Goal: Find specific page/section: Find specific page/section

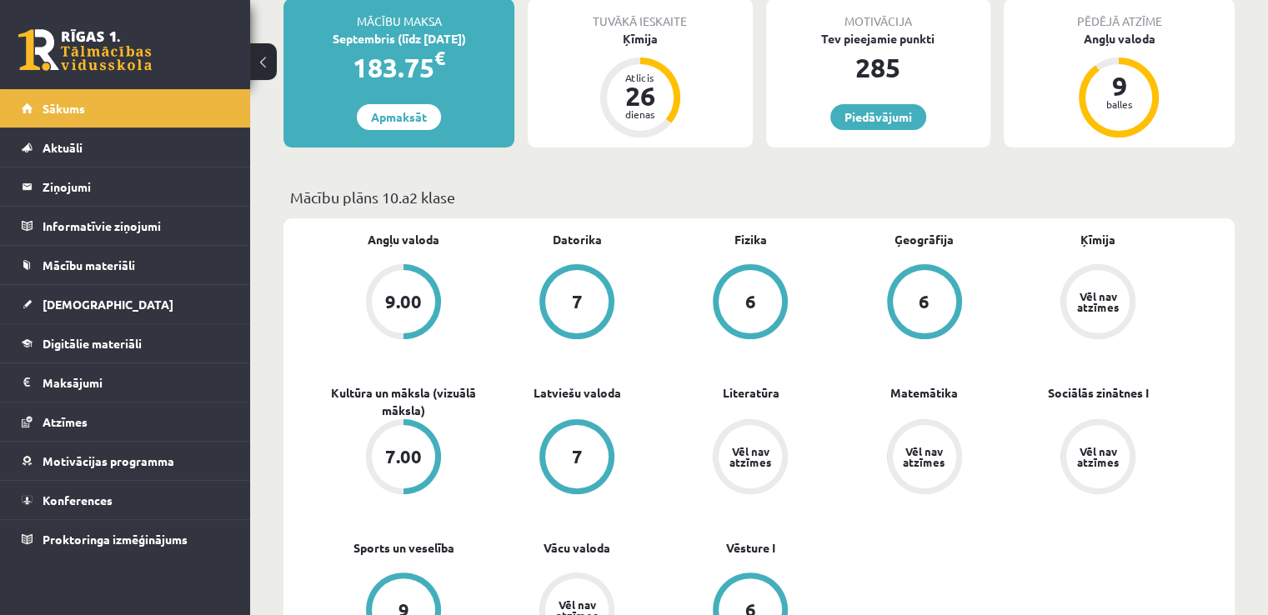
scroll to position [327, 0]
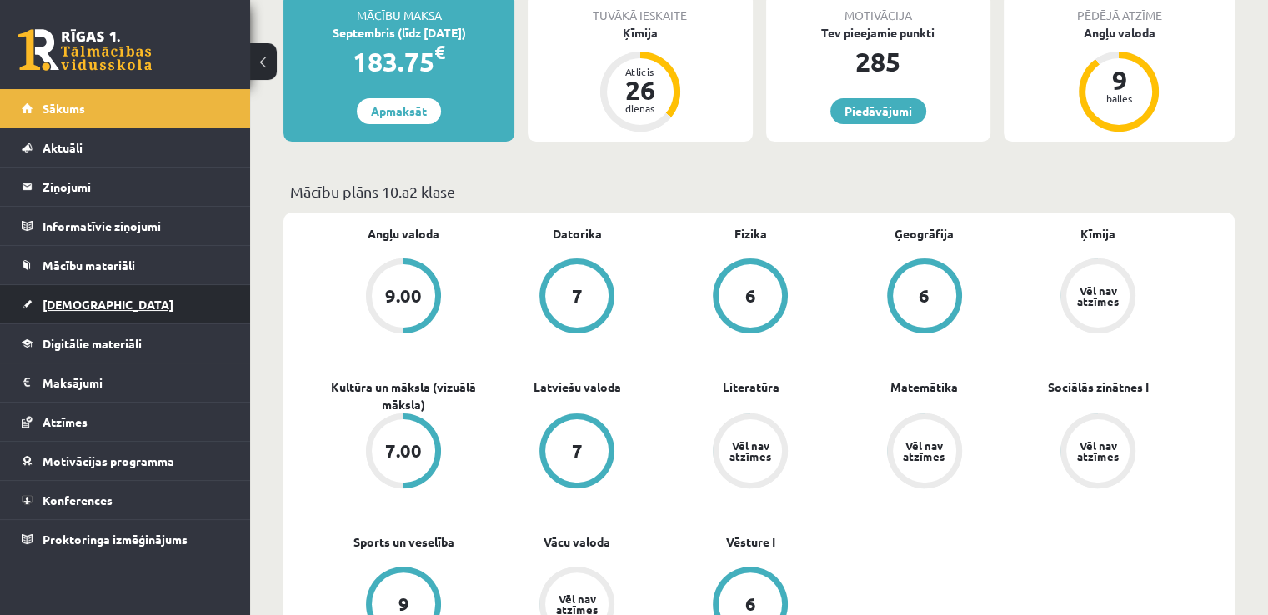
click at [51, 304] on span "[DEMOGRAPHIC_DATA]" at bounding box center [108, 304] width 131 height 15
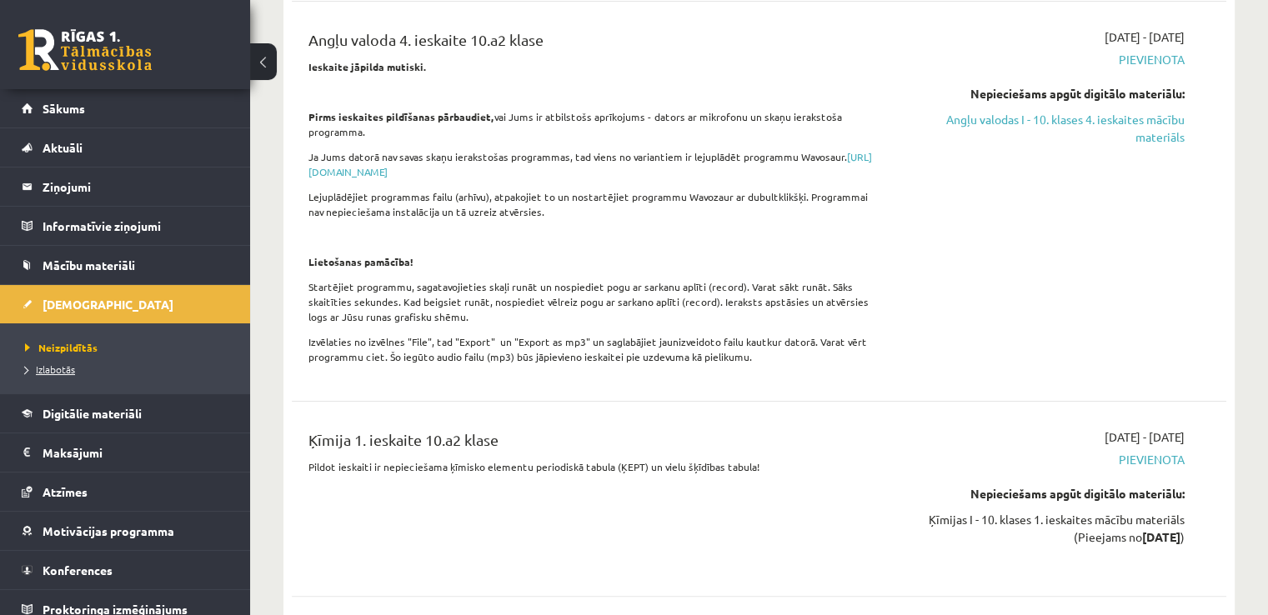
click at [57, 373] on link "Izlabotās" at bounding box center [129, 369] width 208 height 15
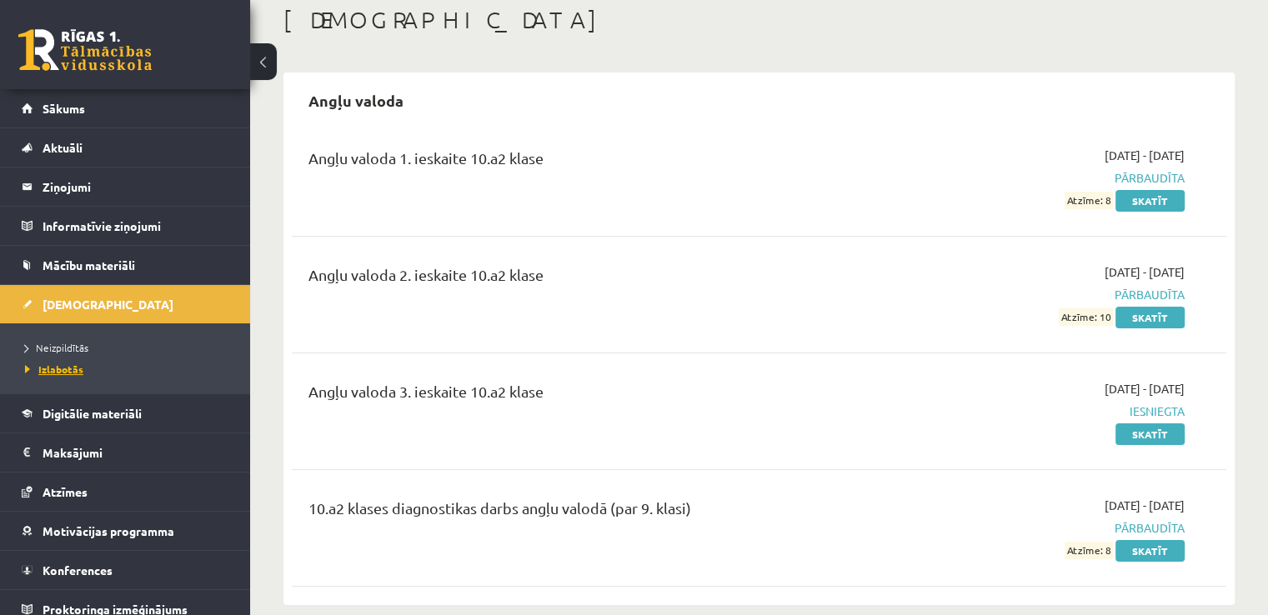
scroll to position [90, 0]
click at [48, 348] on span "Neizpildītās" at bounding box center [56, 347] width 63 height 13
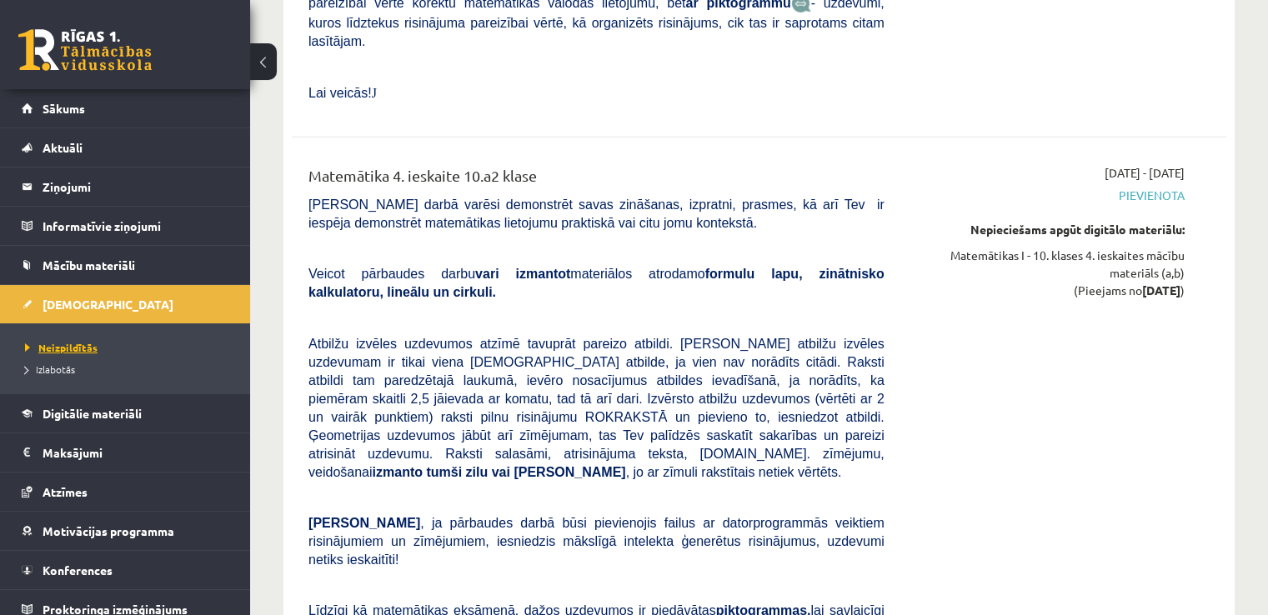
scroll to position [5038, 0]
